Goal: Task Accomplishment & Management: Complete application form

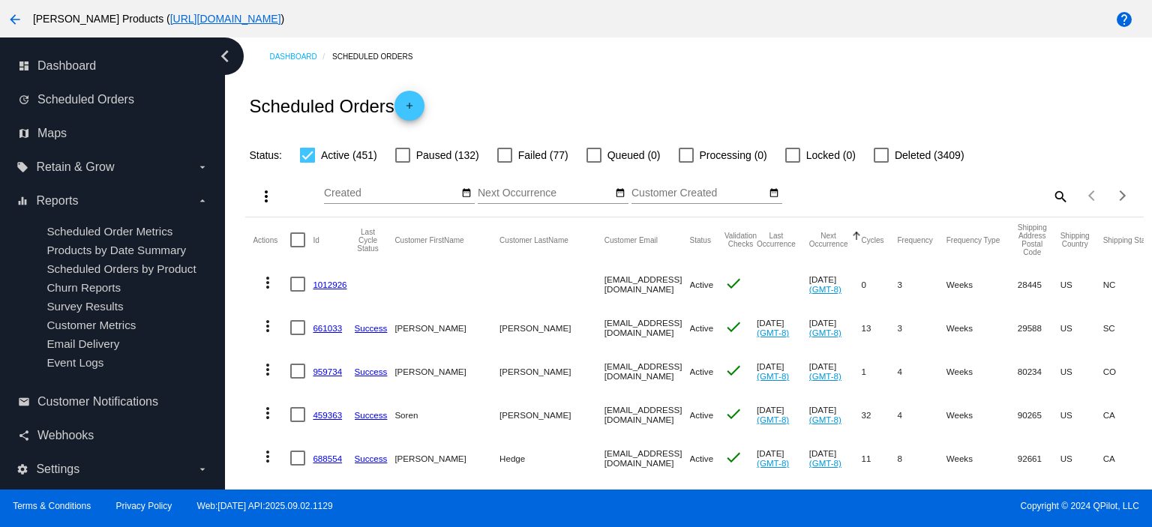
click at [418, 104] on mat-icon "add" at bounding box center [410, 110] width 18 height 18
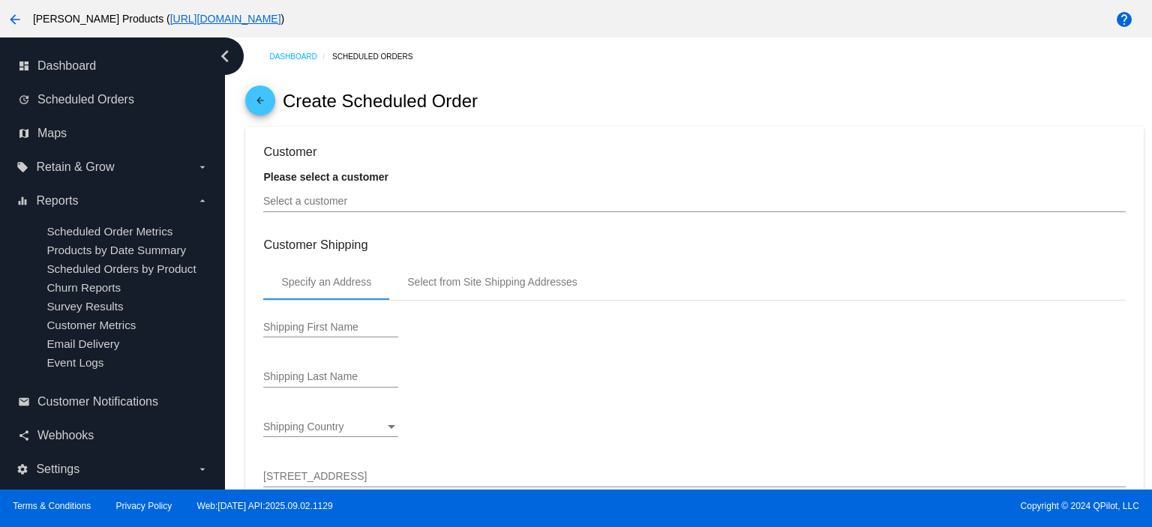
type input "[DATE]"
click at [306, 204] on input "Select a customer" at bounding box center [694, 202] width 862 height 12
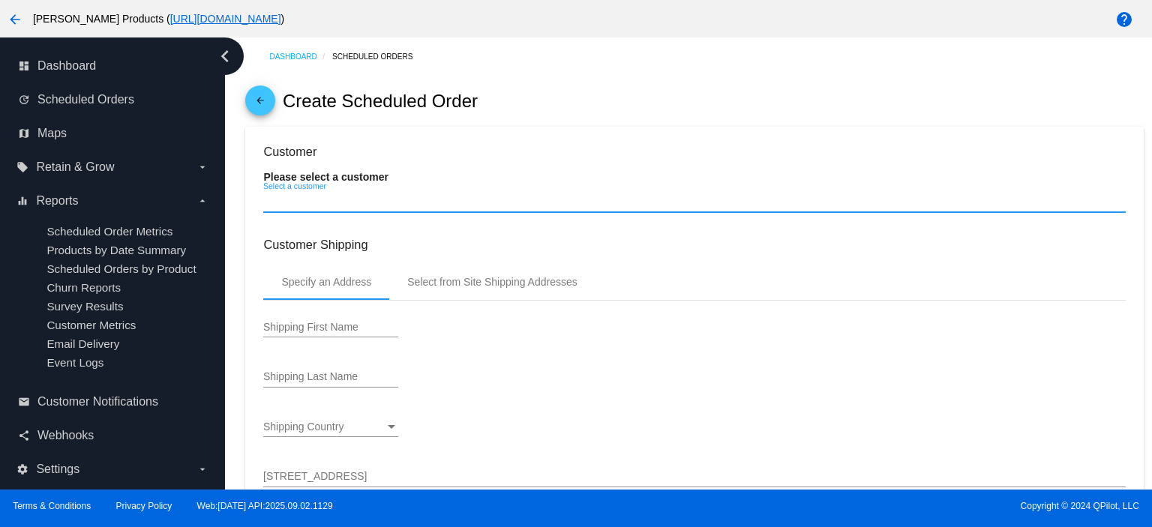
paste input "[EMAIL_ADDRESS][DOMAIN_NAME]"
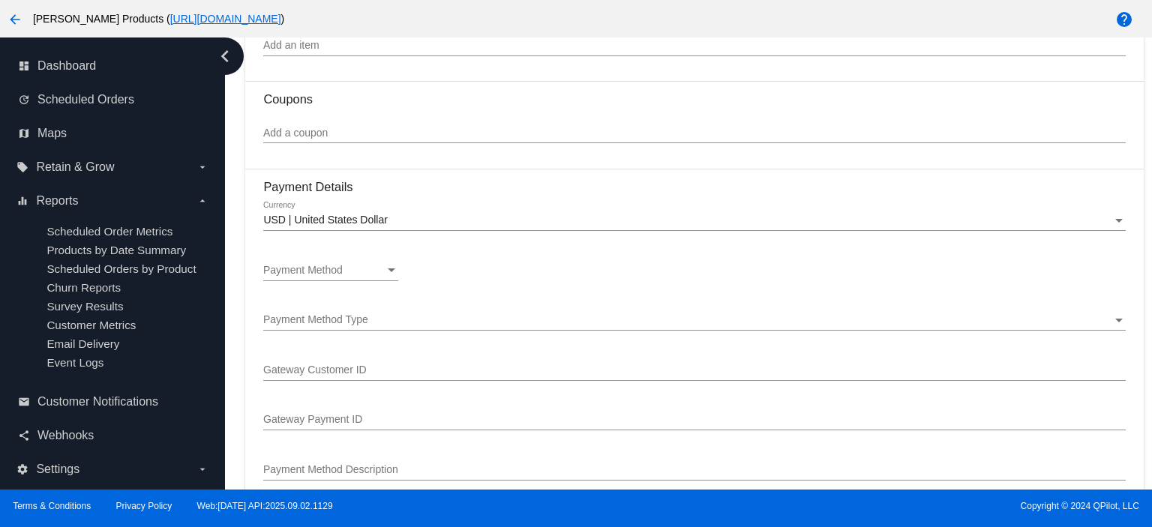
scroll to position [1000, 0]
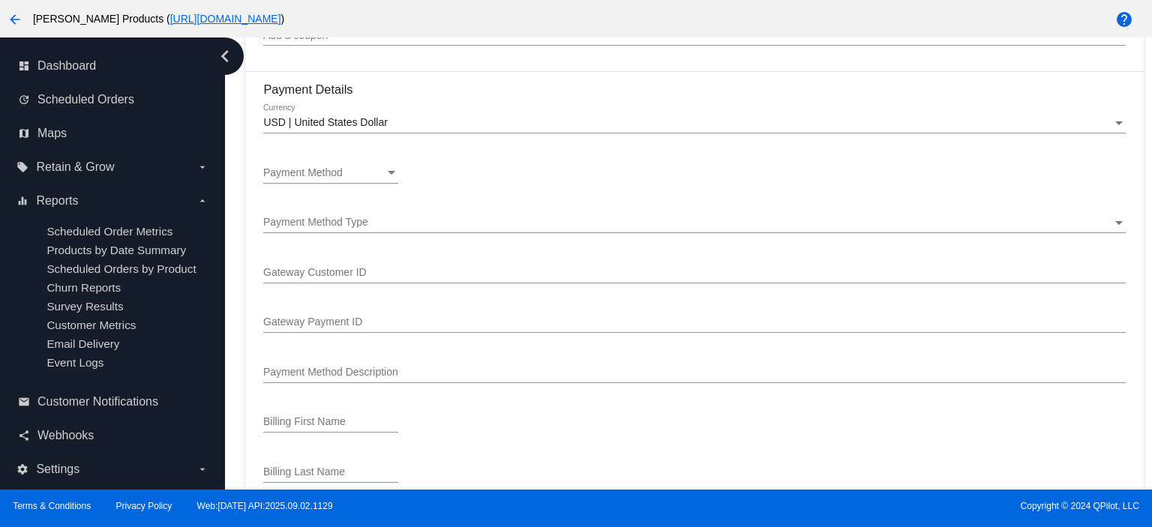
click at [316, 170] on div "Payment Method Payment Method" at bounding box center [330, 169] width 135 height 29
click at [316, 170] on span "—Create New—" at bounding box center [330, 177] width 135 height 32
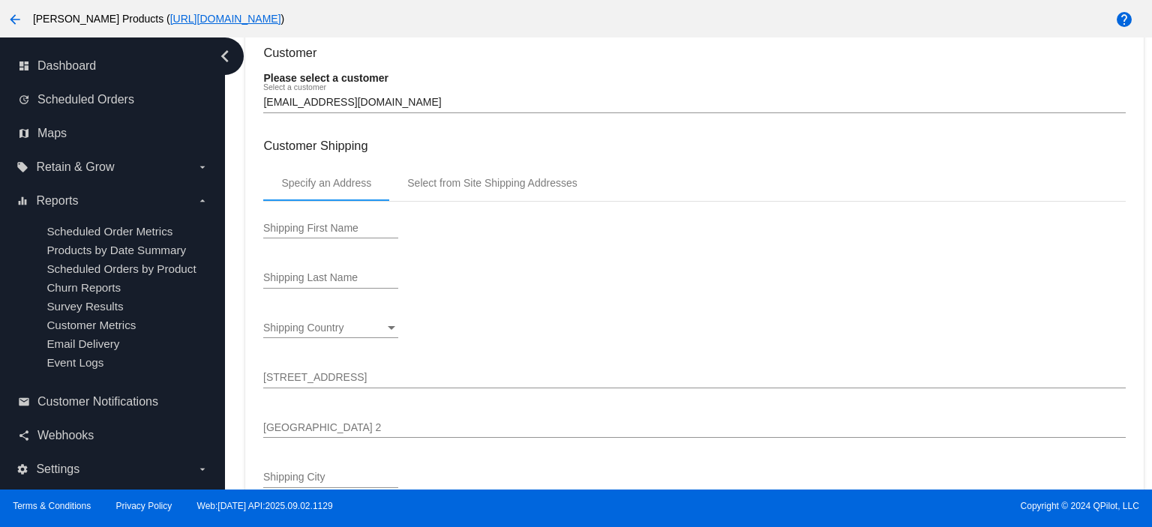
scroll to position [0, 0]
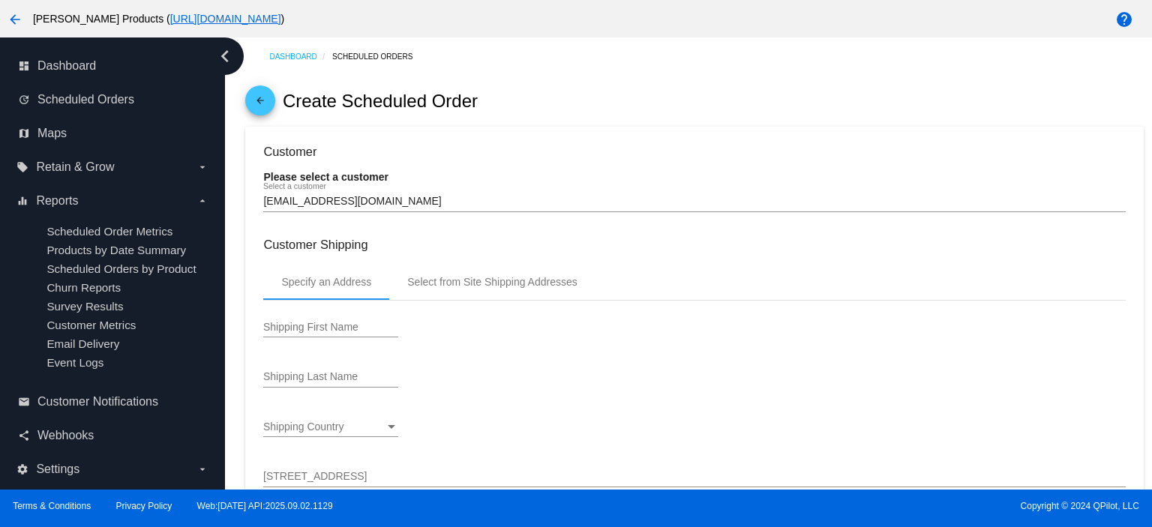
click at [365, 204] on input "[EMAIL_ADDRESS][DOMAIN_NAME]" at bounding box center [694, 202] width 862 height 12
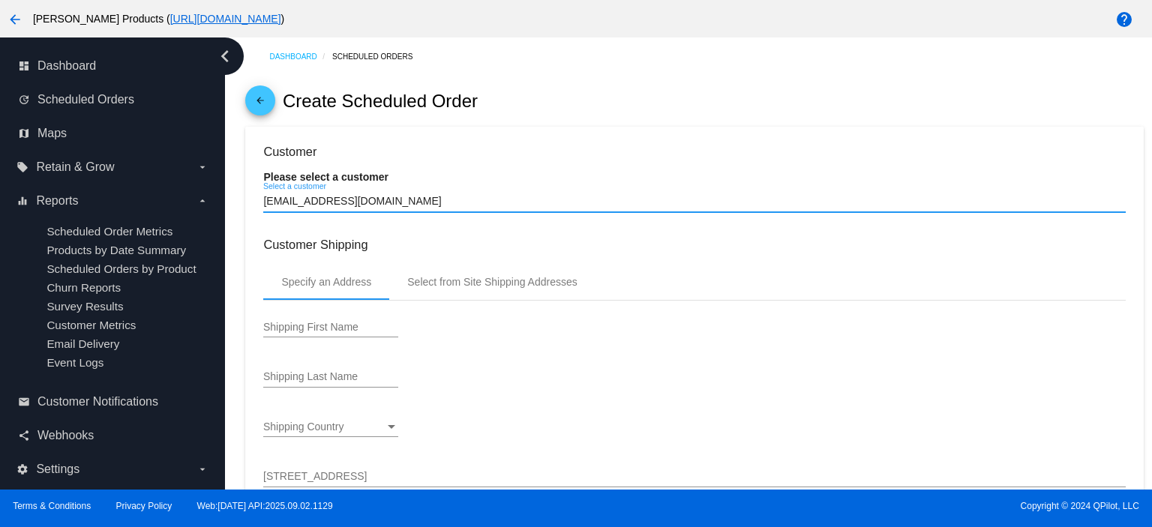
type input "[EMAIL_ADDRESS][DOMAIN_NAME]"
